Goal: Task Accomplishment & Management: Complete application form

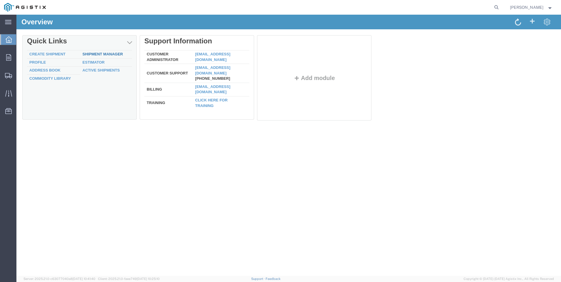
click at [111, 54] on link "Shipment Manager" at bounding box center [102, 54] width 40 height 4
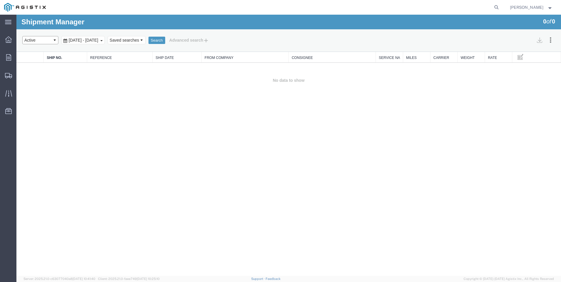
click at [56, 39] on select "Select status Active All Shipments Approved Booked Canceled Delivered Denied Ne…" at bounding box center [40, 40] width 36 height 8
select select "ALL"
click at [22, 36] on select "Select status Active All Shipments Approved Booked Canceled Delivered Denied Ne…" at bounding box center [40, 40] width 36 height 8
click at [165, 42] on button "Search" at bounding box center [156, 41] width 17 height 8
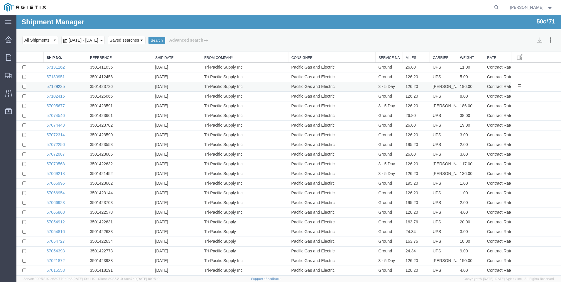
click at [58, 87] on link "57129225" at bounding box center [56, 86] width 18 height 5
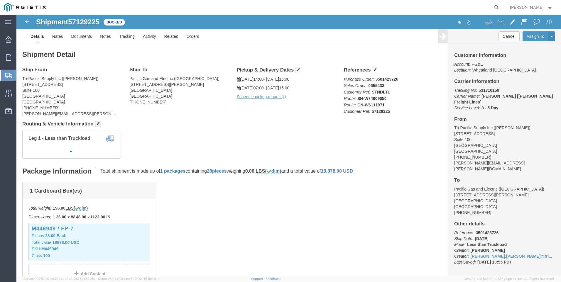
click span "button"
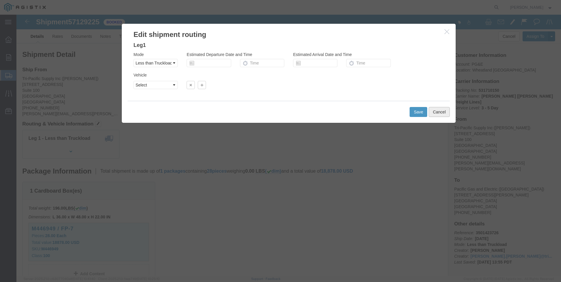
click button "Cancel"
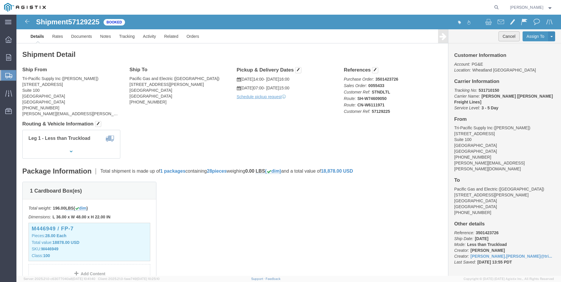
click button "Cancel"
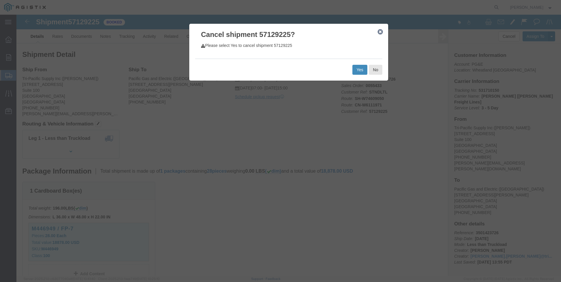
click button "Yes"
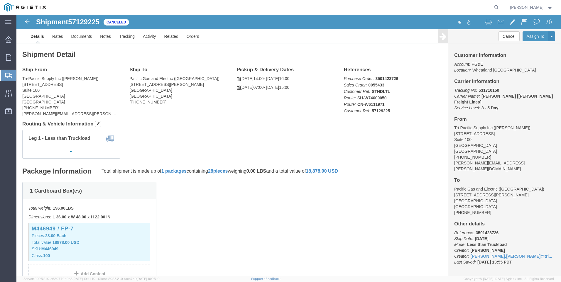
click at [0, 0] on span "Create Shipment" at bounding box center [0, 0] width 0 height 0
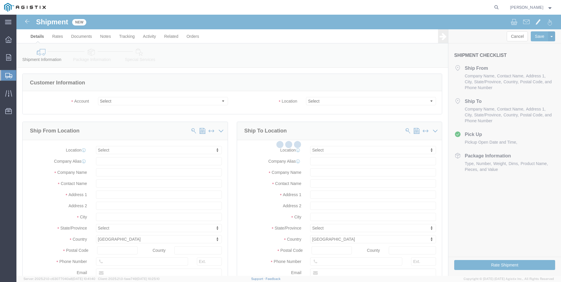
select select
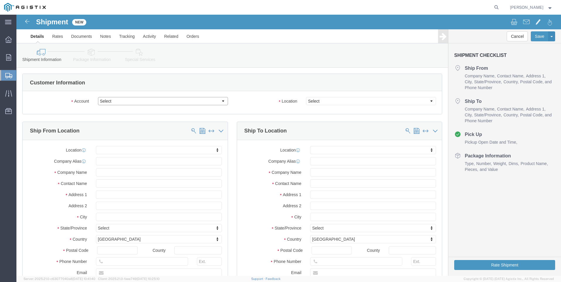
click select "Select PG&E Tri-Pacific Supply Inc"
select select "9596"
click select "Select PG&E Tri-Pacific Supply Inc"
select select "PURCHORD"
select select
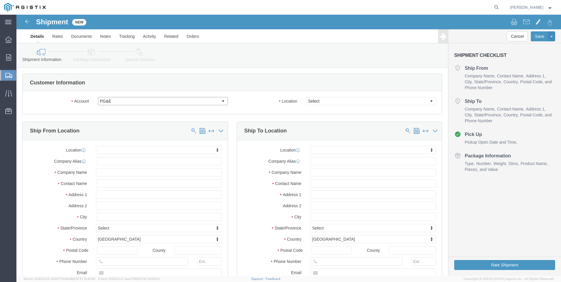
select select
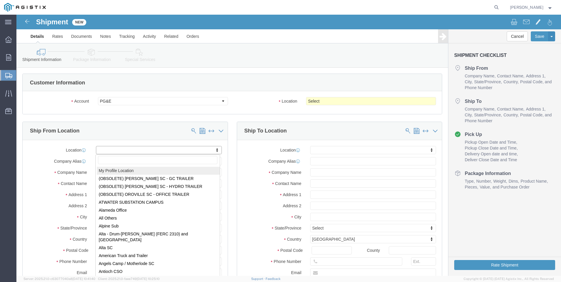
select select "MYPROFILE"
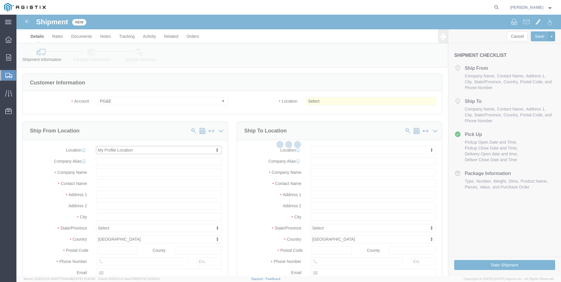
type input "6121 PACIFIC STREET"
type input "Suite 100"
type input "95677"
type input "916-630-2323"
type input "sharay.galdeira@tripacific.net"
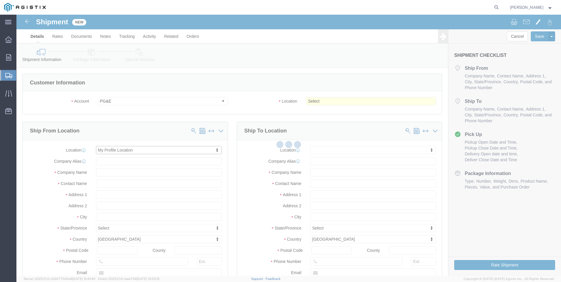
checkbox input "true"
type input "Tri-Pacific Supply Inc"
type input "Sharay Galdeira"
type input "ROCKLIN"
select select "CA"
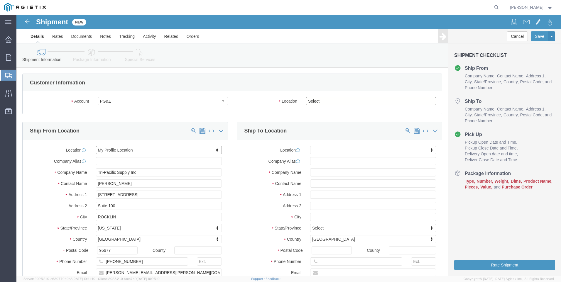
click select "Select All Others Fremont DC Fresno DC Wheatland DC"
select select "19996"
click select "Select All Others Fremont DC Fresno DC Wheatland DC"
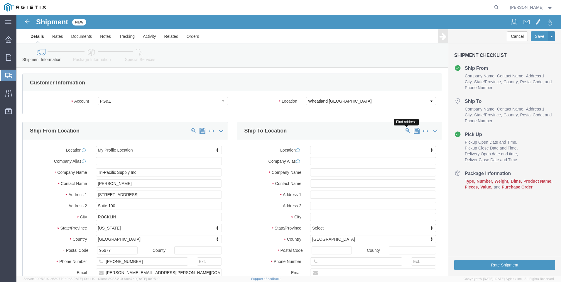
click span
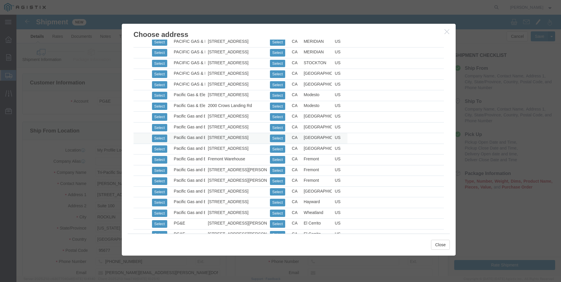
scroll to position [264, 0]
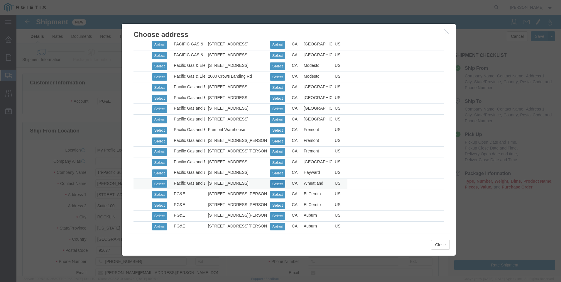
click button "Select"
select select
type input "3736 Rancho Road"
type input "95692"
type input "530-749-3019"
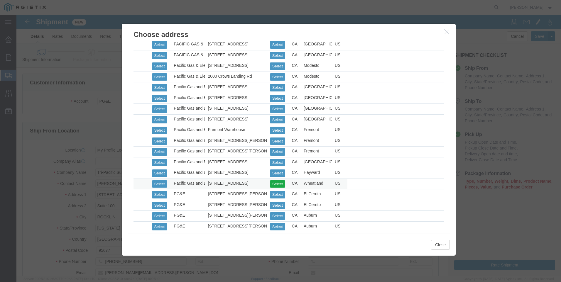
type input "Pacific Gas and Electric"
type input "Wheatland Warehouse"
type input "Wheatland"
select select "CA"
click button "Close"
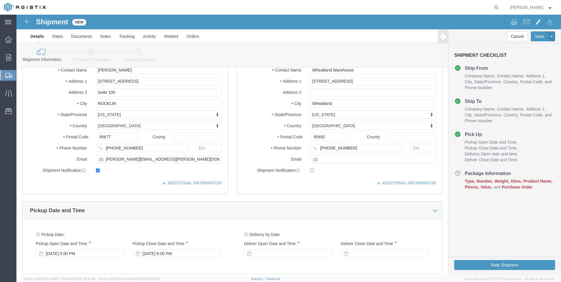
scroll to position [147, 0]
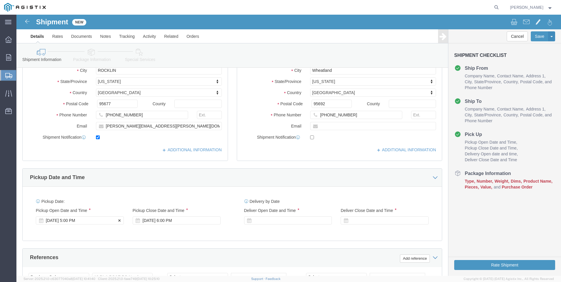
click div "Oct 15 2025 5:00 PM"
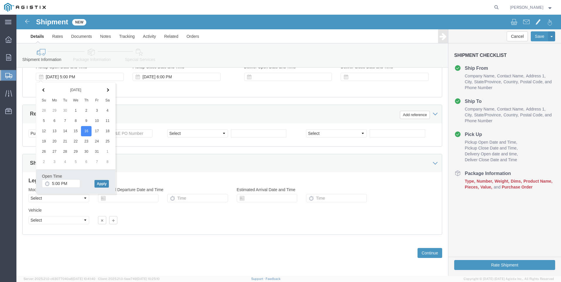
drag, startPoint x: 89, startPoint y: 168, endPoint x: 99, endPoint y: 168, distance: 9.4
click button "Apply"
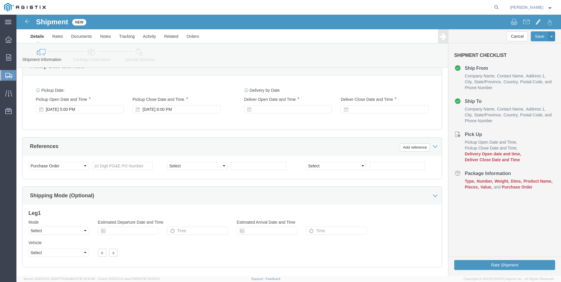
scroll to position [202, 0]
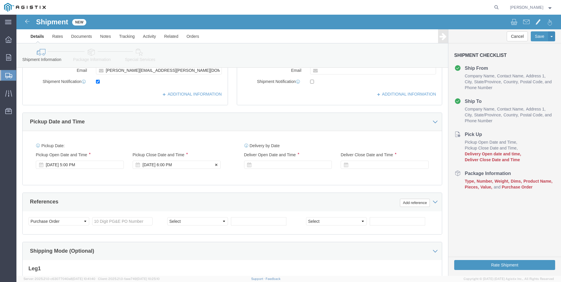
click div "Oct 16 2025 6:00 PM"
click div "Oct 16 2025 5:00 PM"
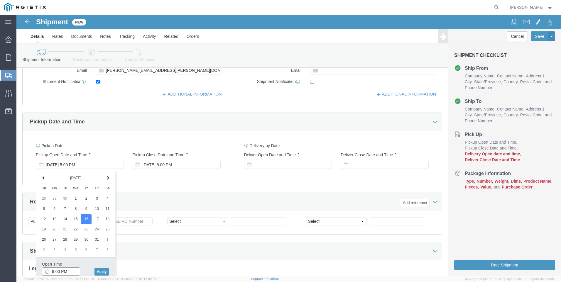
click input "8:00 PM"
type input "8:00 AM"
click button "Apply"
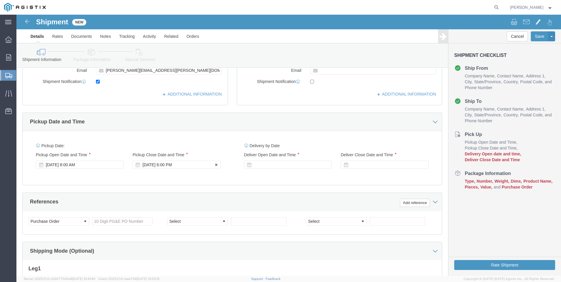
click div "Oct 16 2025 6:00 PM"
type input "4:00 PM"
click button "Apply"
click div
click input "7:00 PM"
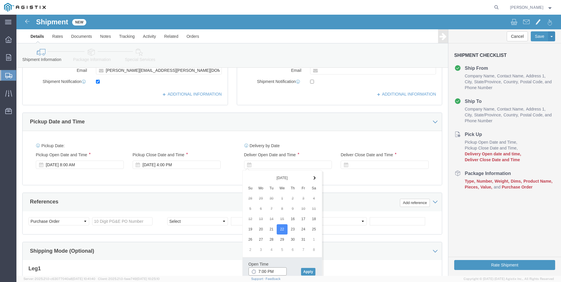
click input "7:00 PM"
type input "7:00 AM"
click button "Apply"
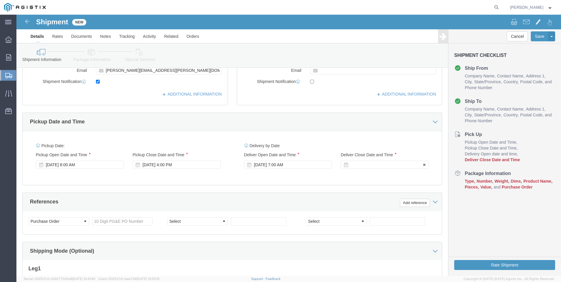
click div
click input "3:00 AM"
type input "3:00 PM"
click button "Apply"
click input "text"
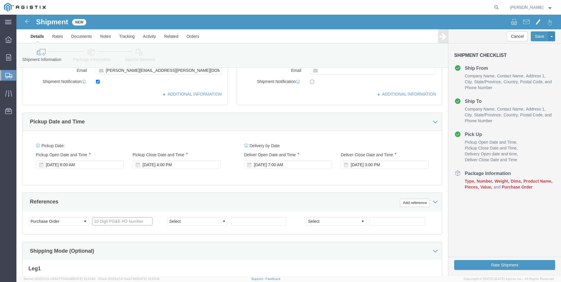
click input "text"
type input "3501423726"
click select "Select Account Type Activity ID Airline Appointment Number ASN Batch Request # …"
select select "SALEORDR"
click select "Select Account Type Activity ID Airline Appointment Number ASN Batch Request # …"
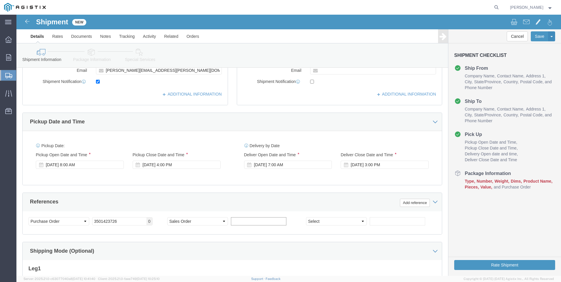
click input "text"
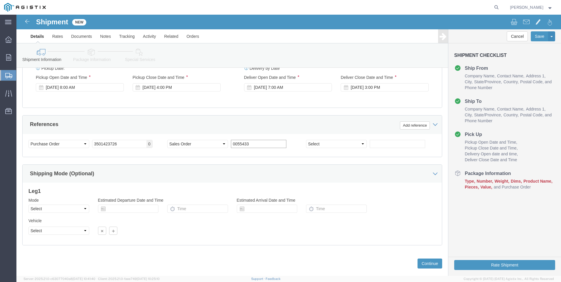
scroll to position [290, 0]
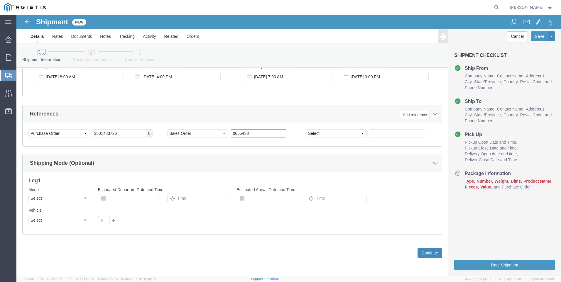
type input "0055433"
click button "Continue"
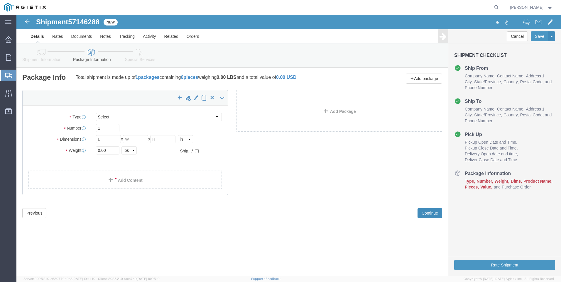
select select "CBOX"
click input "text"
type input "36"
type input "1"
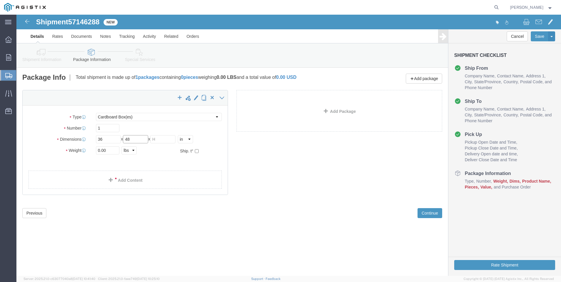
type input "48"
type input "32"
drag, startPoint x: 93, startPoint y: 135, endPoint x: 66, endPoint y: 136, distance: 27.6
click div "Weight 0.00 Select kgs lbs Ship. t°"
type input "196"
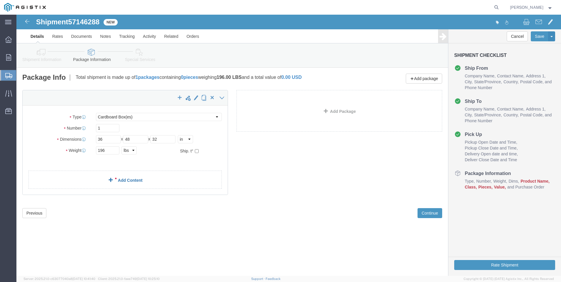
click link "Add Content"
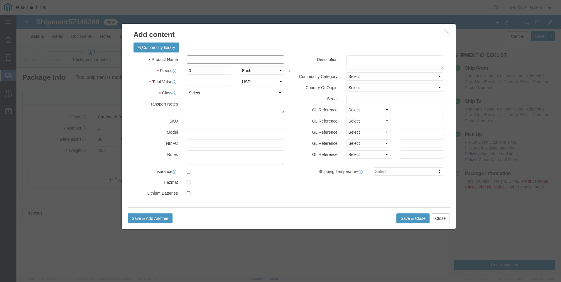
click input "text"
type input "m"
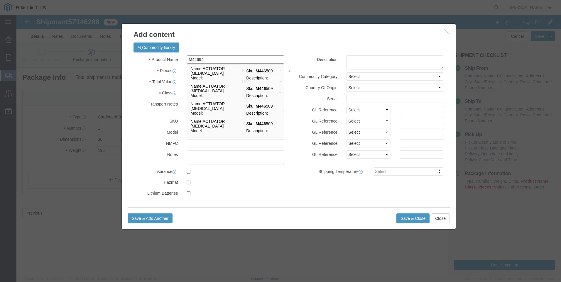
type input "M446949"
click td "Name: PILOT PRESSURE REDUCING SERIES 20"
select select
select select "USD"
type input "PILOT PRESSURE REDUCING SERIES 20"
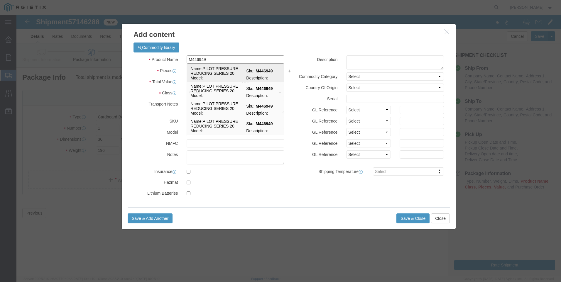
type input "M446949"
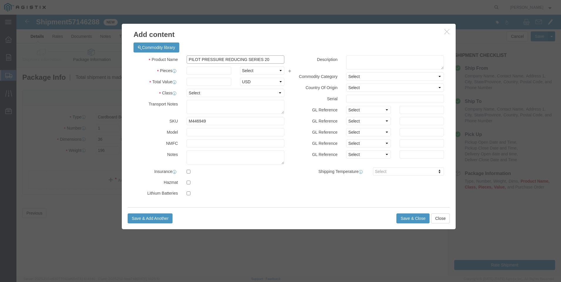
drag, startPoint x: 256, startPoint y: 45, endPoint x: 139, endPoint y: 48, distance: 116.5
click div "Product Name PILOT PRESSURE REDUCING SERIES 20 M446949"
type input "PILOT PRESSURE REDUCING SERIES 20"
click textarea
paste textarea "PILOT PRESSURE REDUCING SERIES 20"
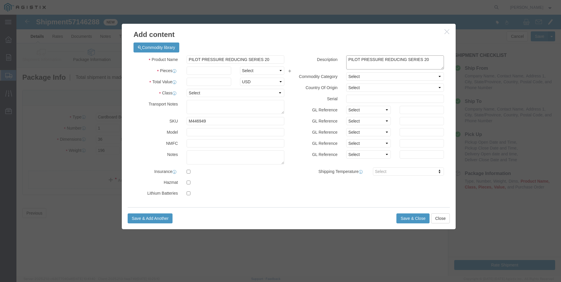
type textarea "PILOT PRESSURE REDUCING SERIES 20"
drag, startPoint x: 257, startPoint y: 46, endPoint x: 127, endPoint y: 46, distance: 129.4
click div "Product Name PILOT PRESSURE REDUCING SERIES 20 M446949"
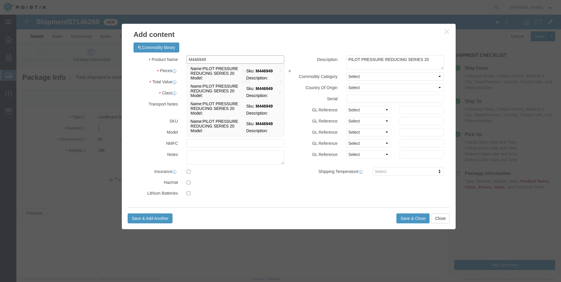
type input "M446949 / FP-7"
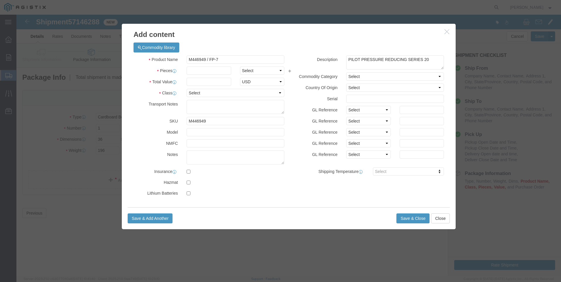
click div "Product Name M446949 / FP-7 M446949 Pieces Select Bag Barrels 100Board Feet Bot…"
click input "text"
type input "28"
click input "text"
type input "18878"
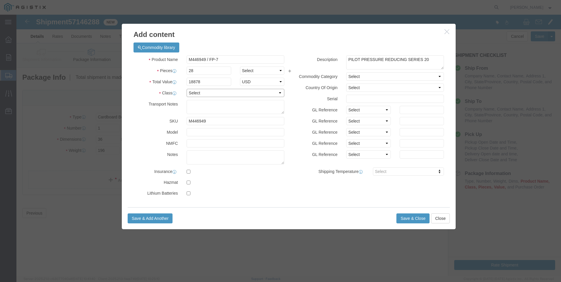
click select "Select 50 55 60 65 70 85 92.5 100 125 175 250 300 400"
select select "100"
click select "Select 50 55 60 65 70 85 92.5 100 125 175 250 300 400"
click button "Save & Close"
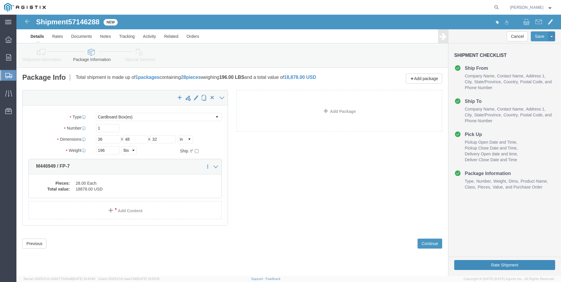
click button "Rate Shipment"
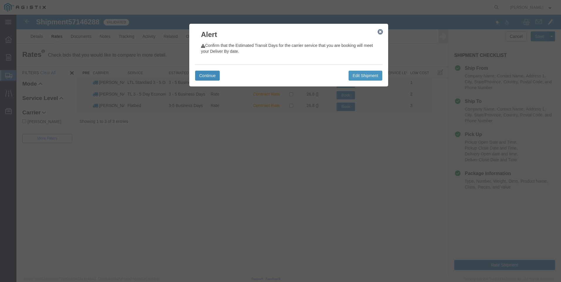
click at [211, 76] on button "Continue" at bounding box center [207, 76] width 25 height 10
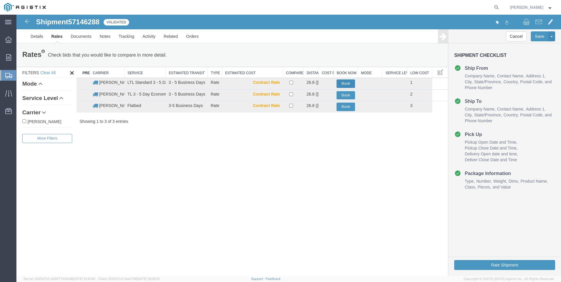
click at [347, 82] on button "Book" at bounding box center [345, 84] width 18 height 9
